Goal: Task Accomplishment & Management: Use online tool/utility

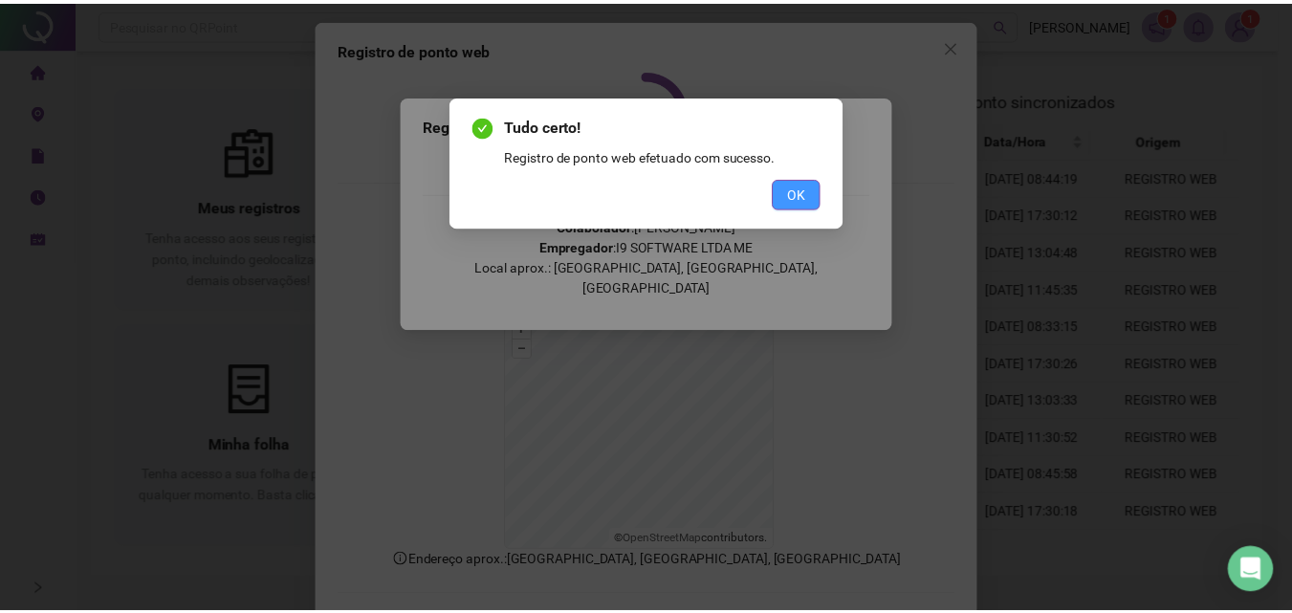
scroll to position [86, 0]
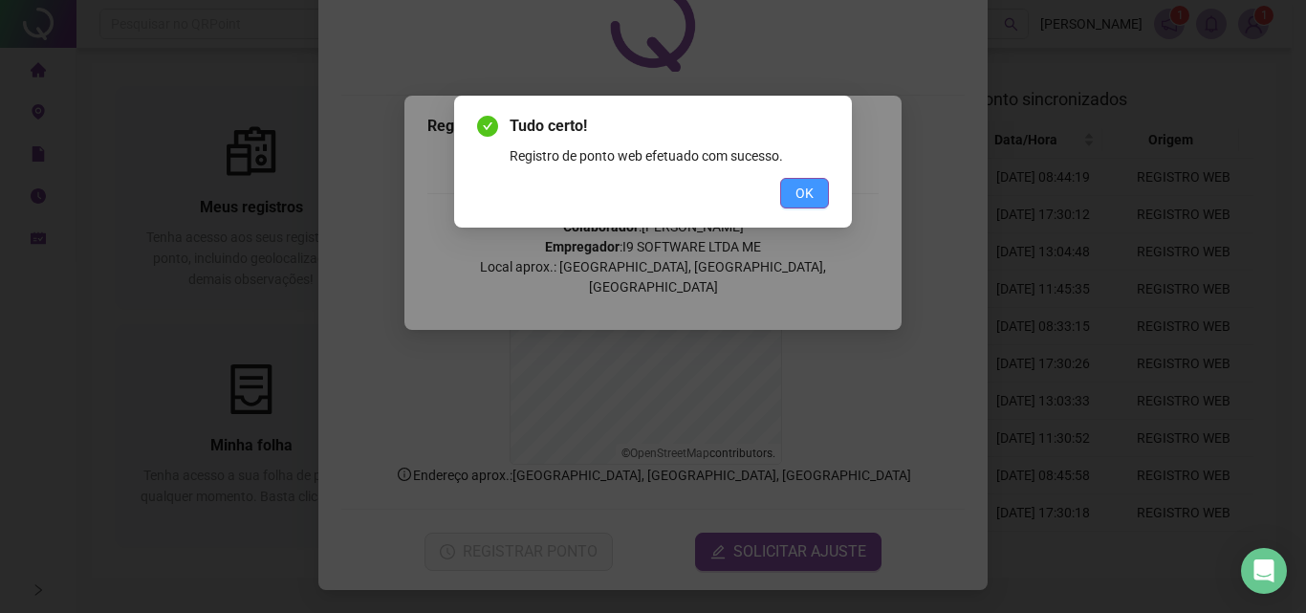
click at [798, 189] on span "OK" at bounding box center [805, 193] width 18 height 21
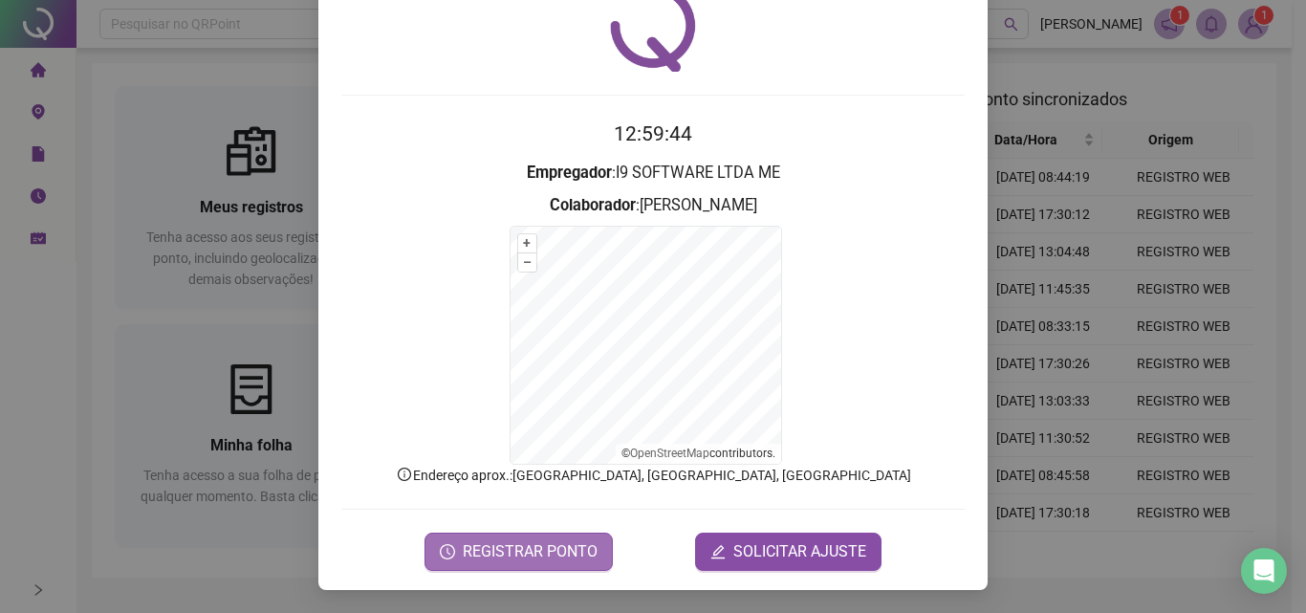
click at [546, 547] on span "REGISTRAR PONTO" at bounding box center [530, 551] width 135 height 23
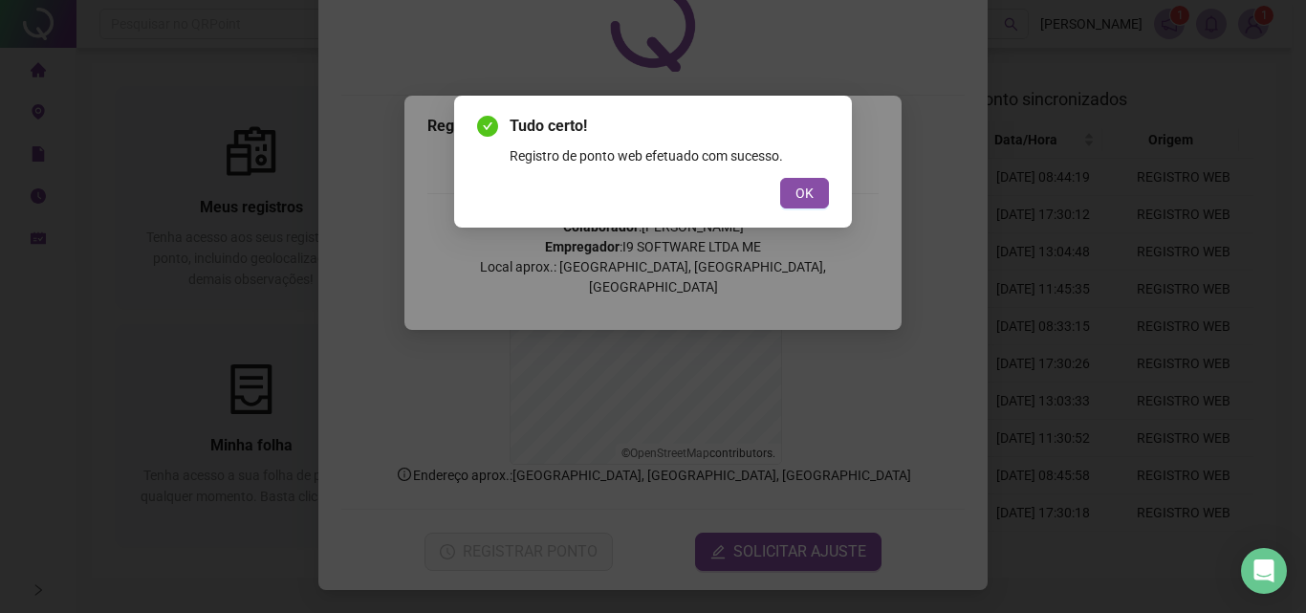
click at [62, 365] on div "Tudo certo! Registro de ponto web efetuado com sucesso. OK" at bounding box center [653, 306] width 1306 height 613
drag, startPoint x: 31, startPoint y: 169, endPoint x: 74, endPoint y: 148, distance: 47.9
click at [33, 169] on div "Tudo certo! Registro de ponto web efetuado com sucesso. OK" at bounding box center [653, 306] width 1306 height 613
click at [858, 177] on div "Tudo certo! Registro de ponto web efetuado com sucesso. OK" at bounding box center [653, 306] width 1306 height 613
click at [796, 187] on span "OK" at bounding box center [805, 193] width 18 height 21
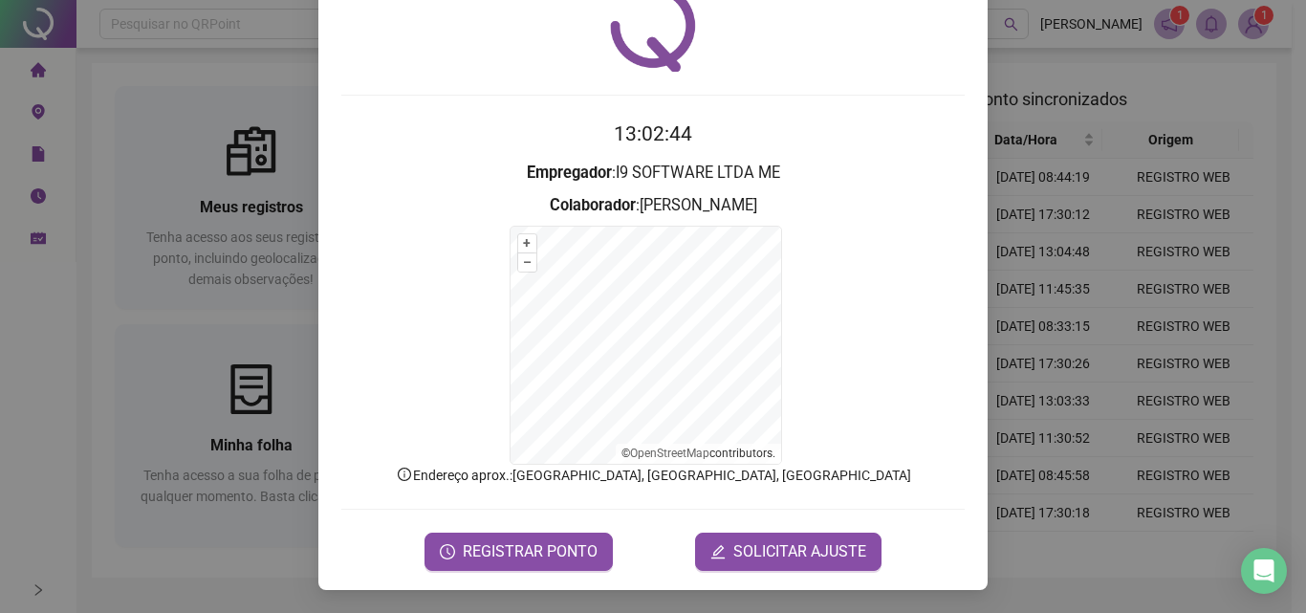
click at [0, 431] on div "Registro de ponto web 13:02:44 Empregador : I9 SOFTWARE LTDA ME Colaborador : […" at bounding box center [653, 306] width 1306 height 613
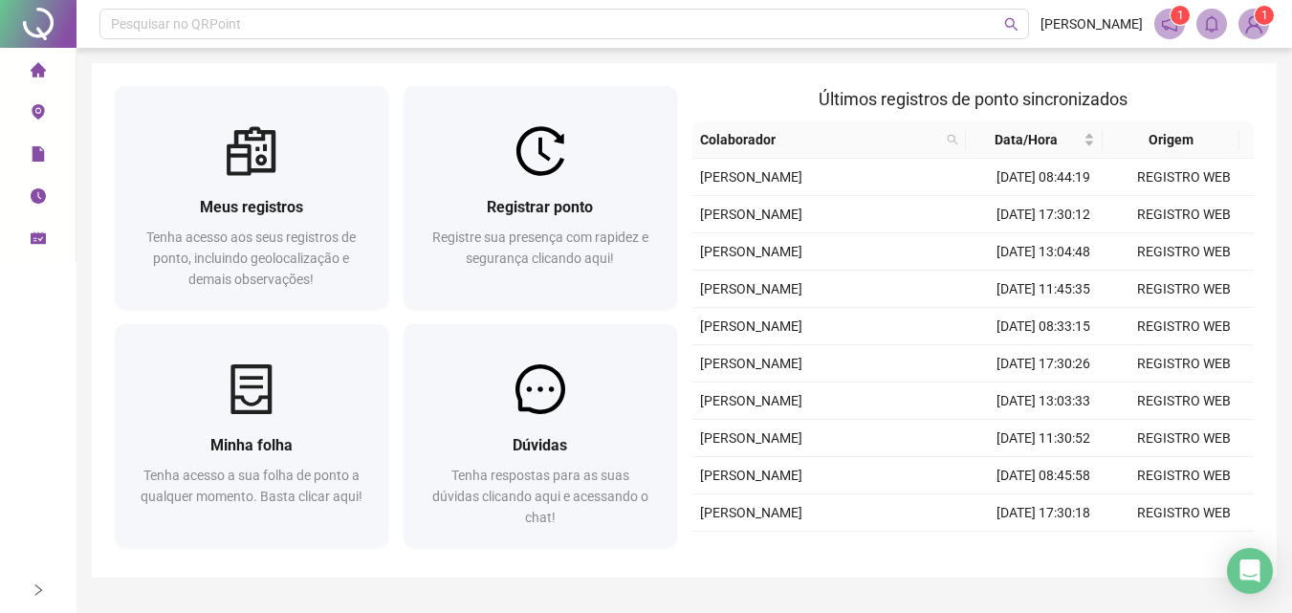
click at [49, 56] on li "Página inicial" at bounding box center [38, 71] width 68 height 38
click at [43, 143] on span "file" at bounding box center [38, 157] width 15 height 38
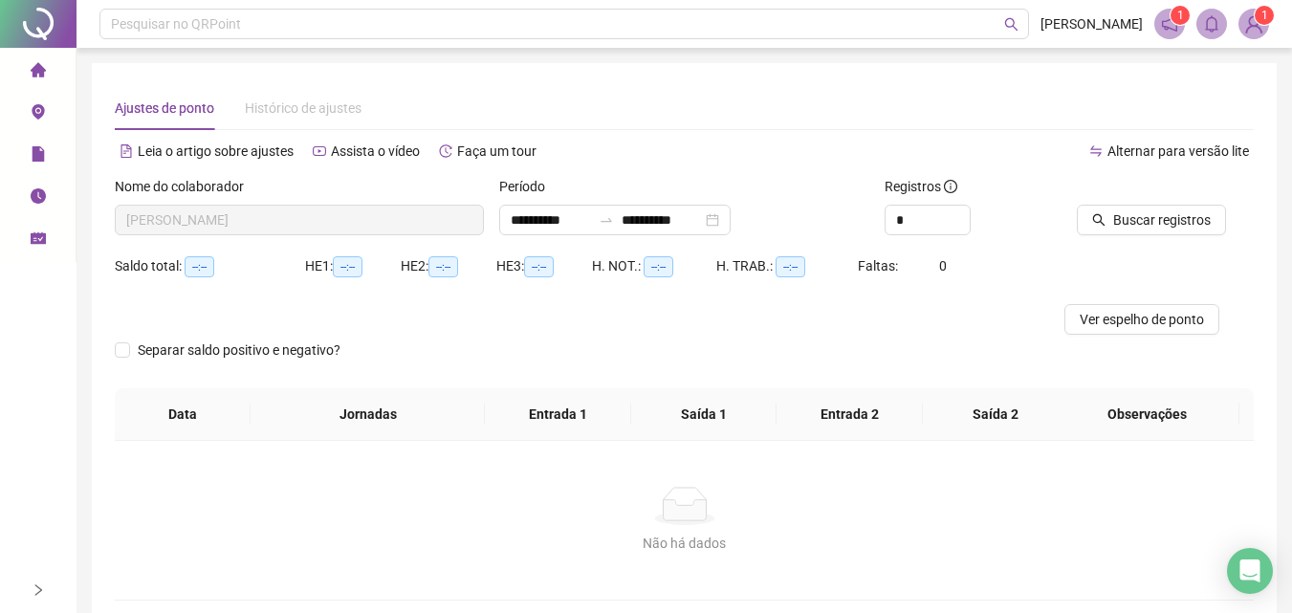
type input "**********"
click at [45, 73] on icon "home" at bounding box center [38, 69] width 15 height 15
